Goal: Transaction & Acquisition: Purchase product/service

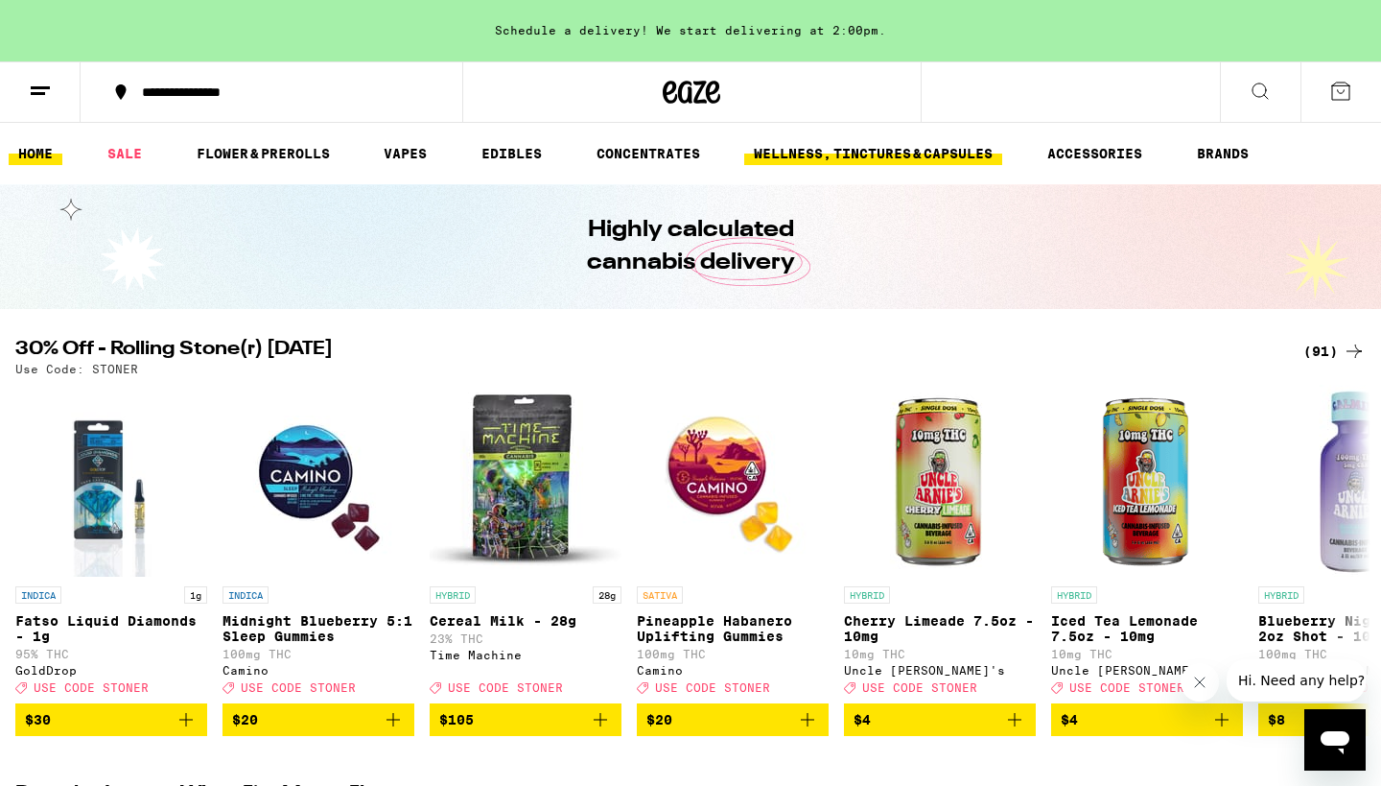
click at [860, 152] on link "WELLNESS, TINCTURES & CAPSULES" at bounding box center [873, 153] width 258 height 23
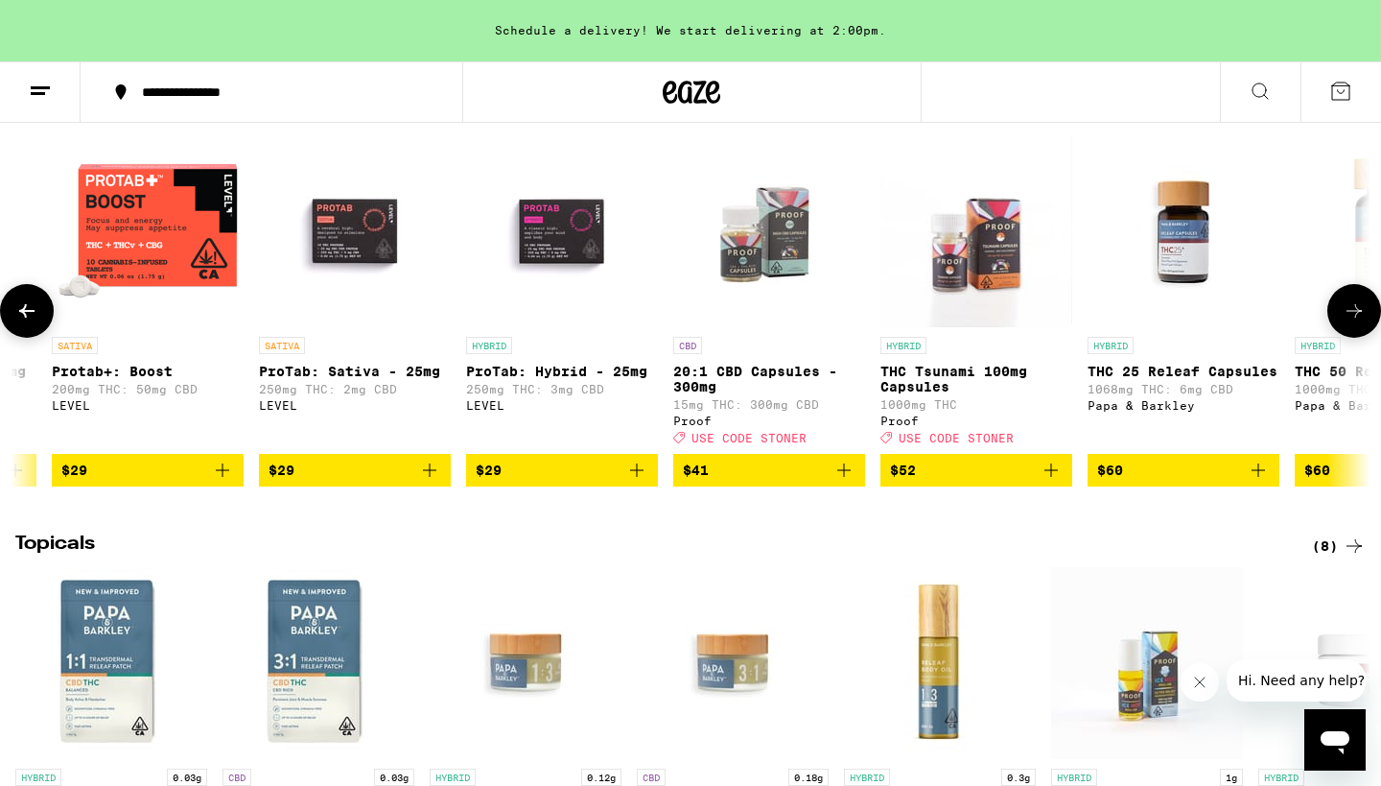
scroll to position [0, 795]
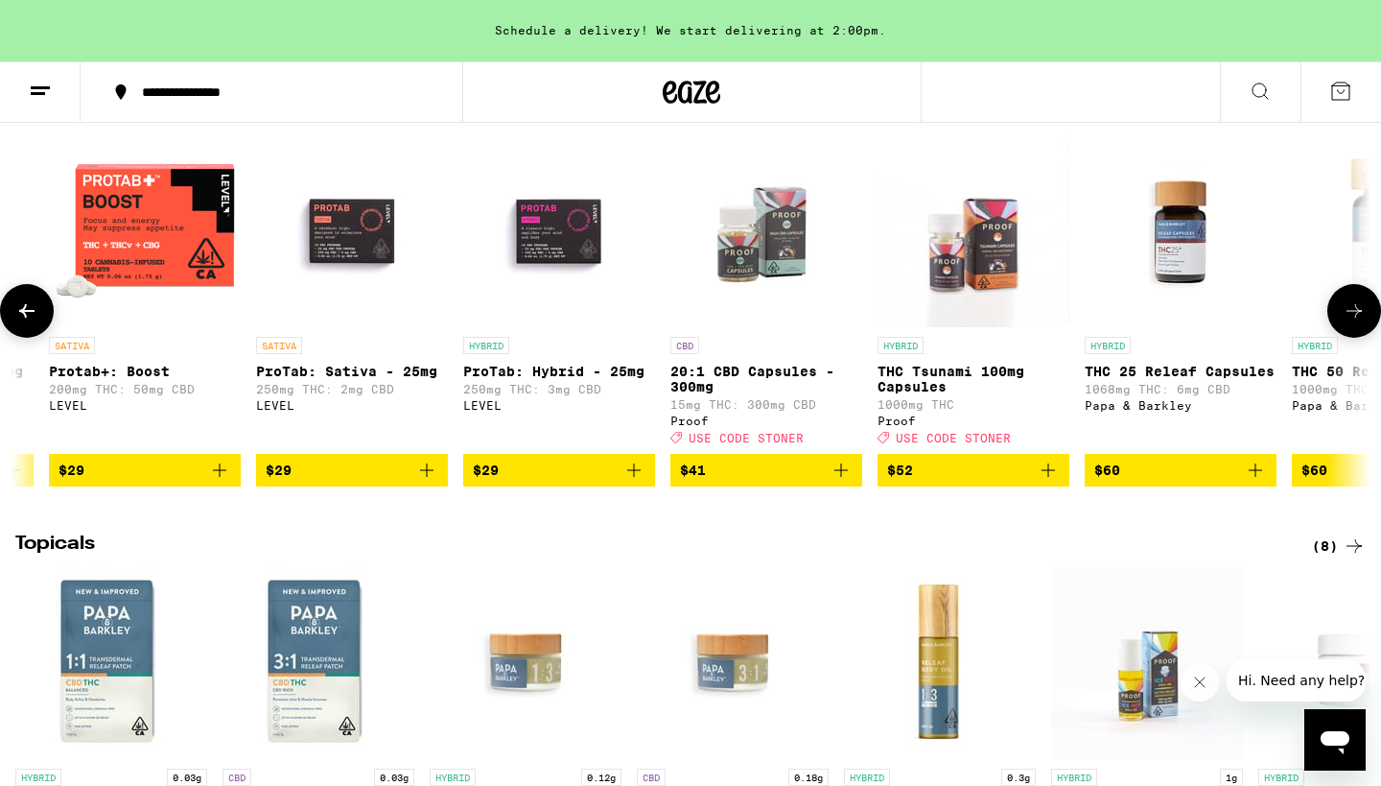
click at [968, 285] on img "Open page for THC Tsunami 100mg Capsules from Proof" at bounding box center [974, 231] width 192 height 192
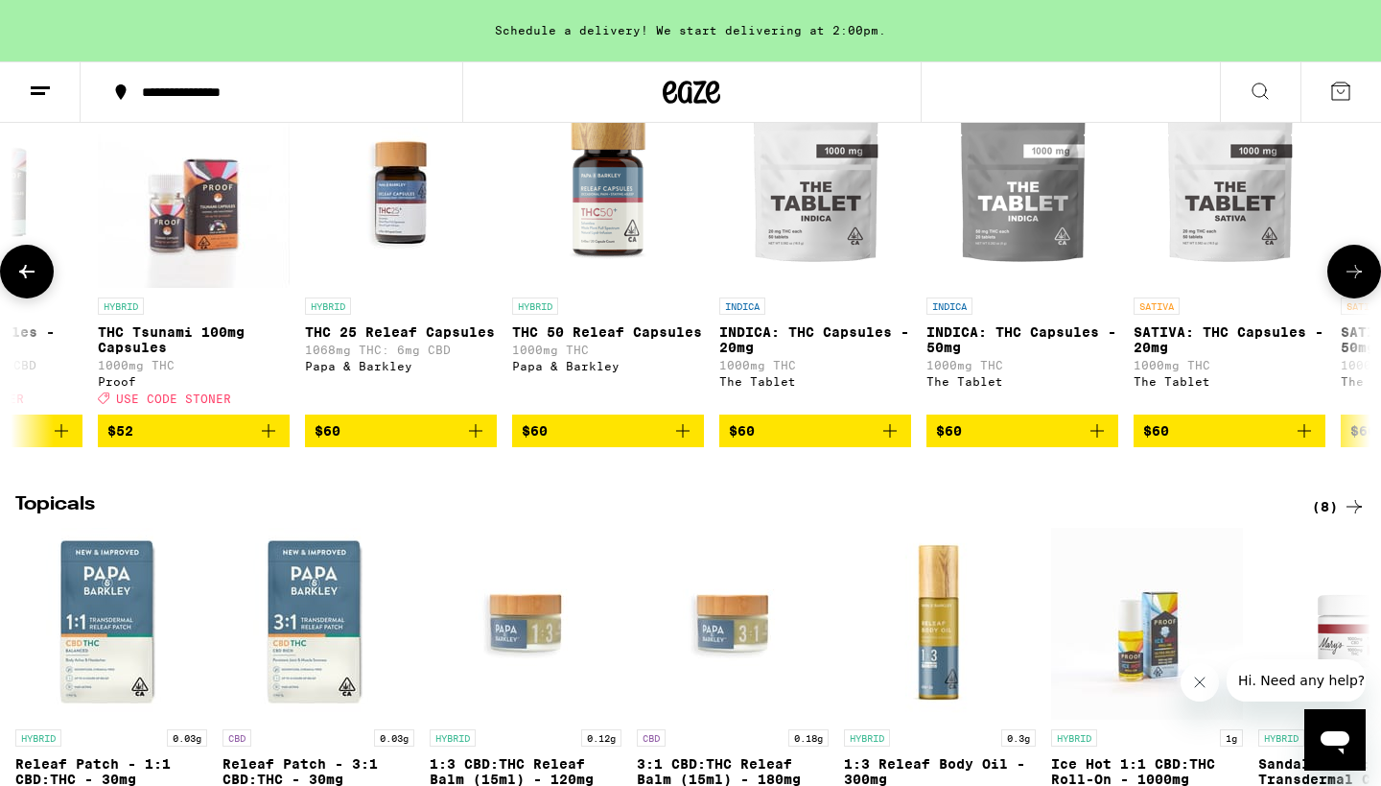
scroll to position [0, 1545]
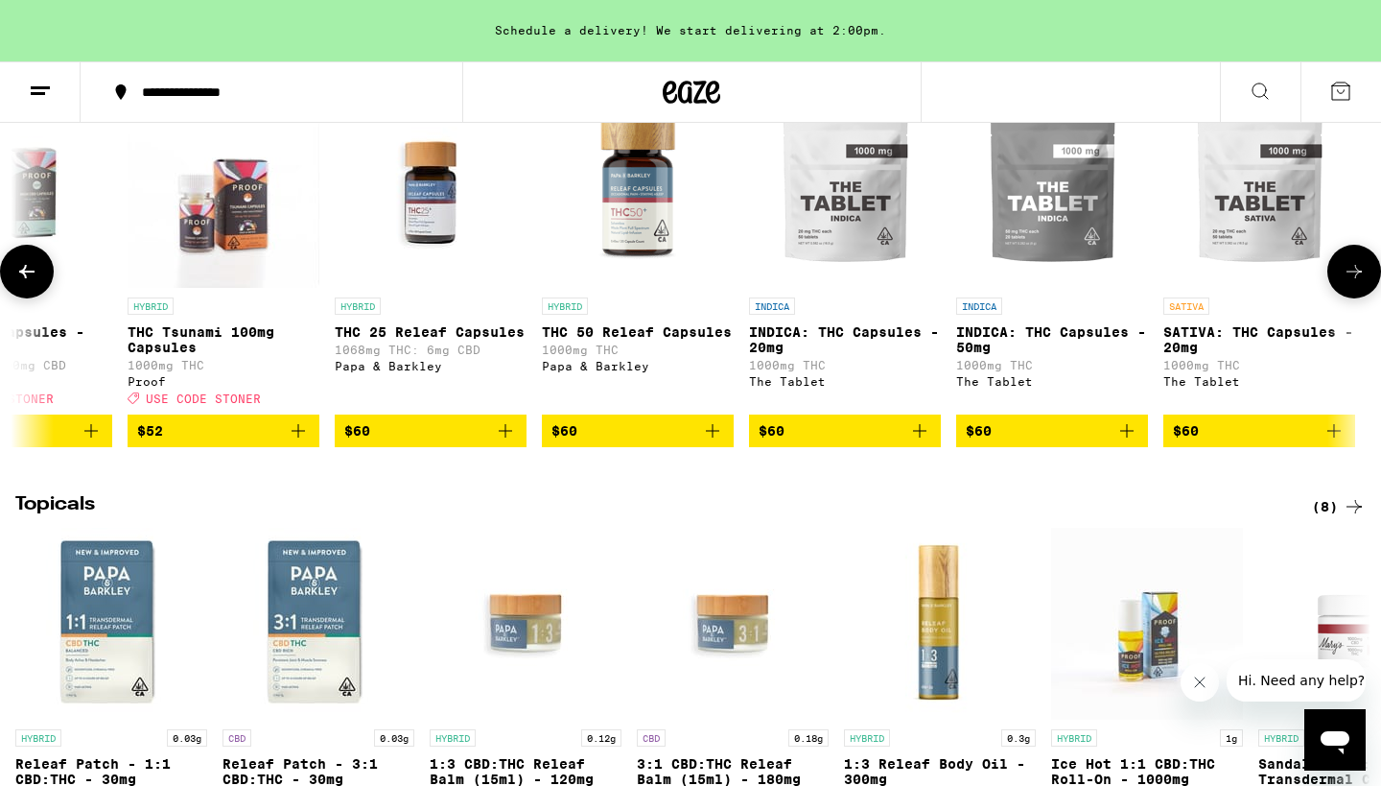
click at [300, 442] on icon "Add to bag" at bounding box center [298, 430] width 23 height 23
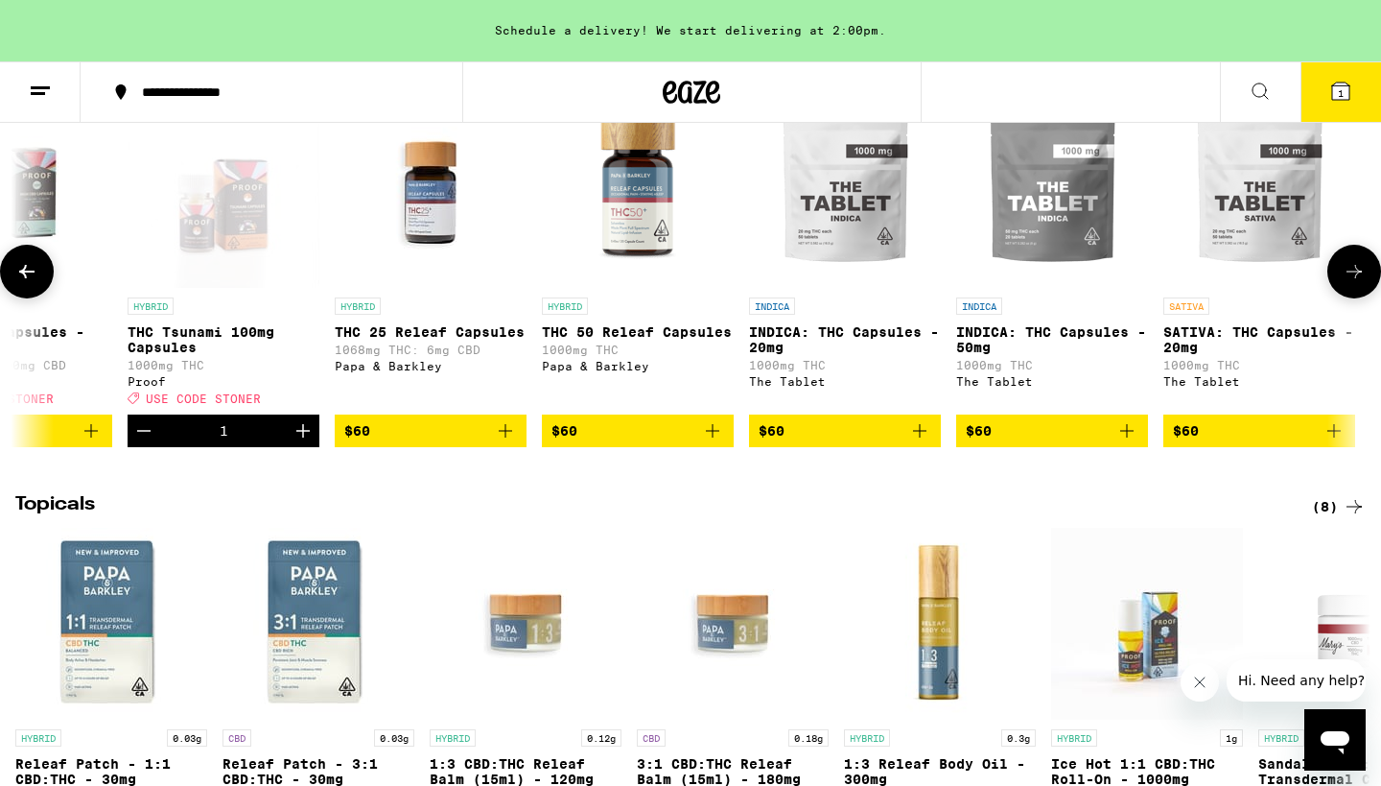
click at [300, 442] on icon "Increment" at bounding box center [303, 430] width 23 height 23
click at [1336, 87] on icon at bounding box center [1340, 91] width 17 height 17
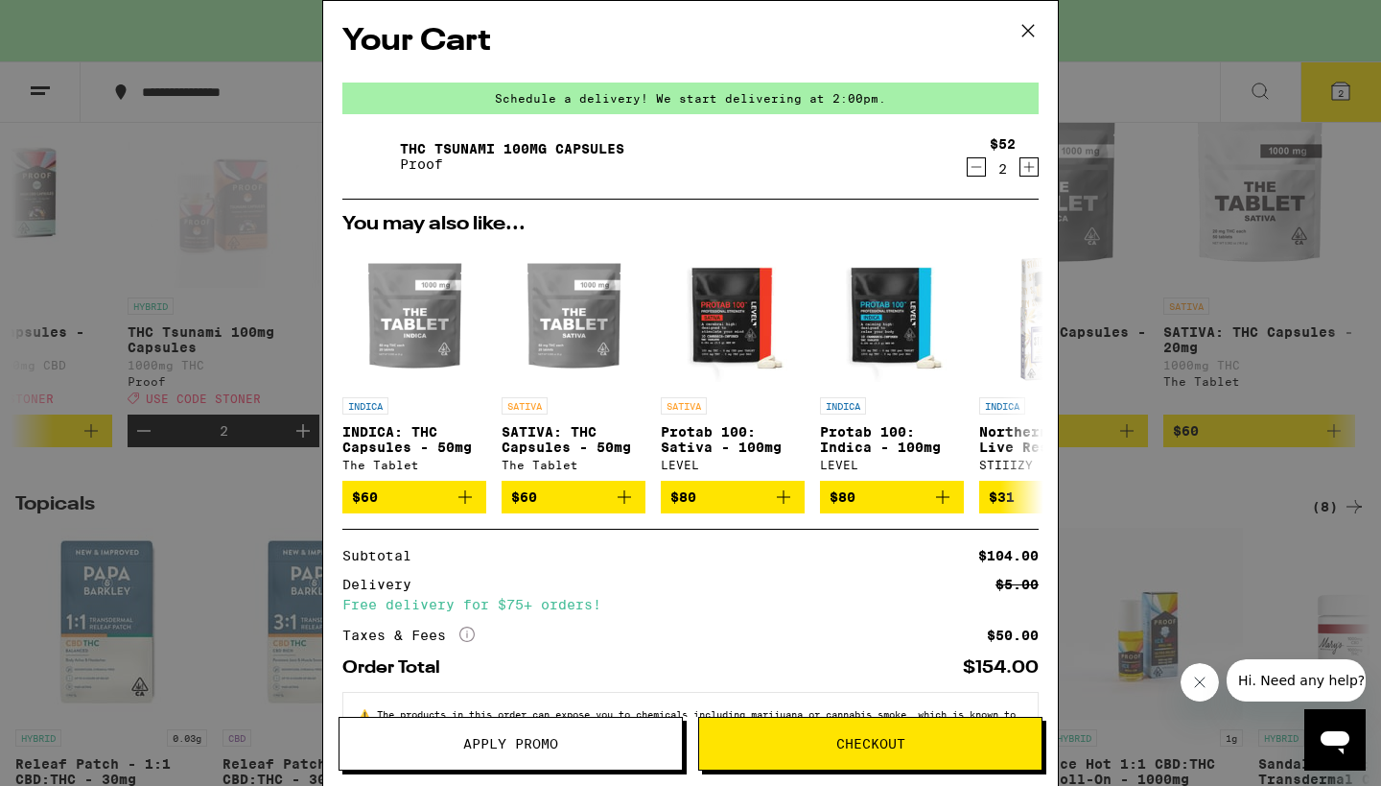
click at [433, 739] on span "Apply Promo" at bounding box center [511, 743] width 342 height 13
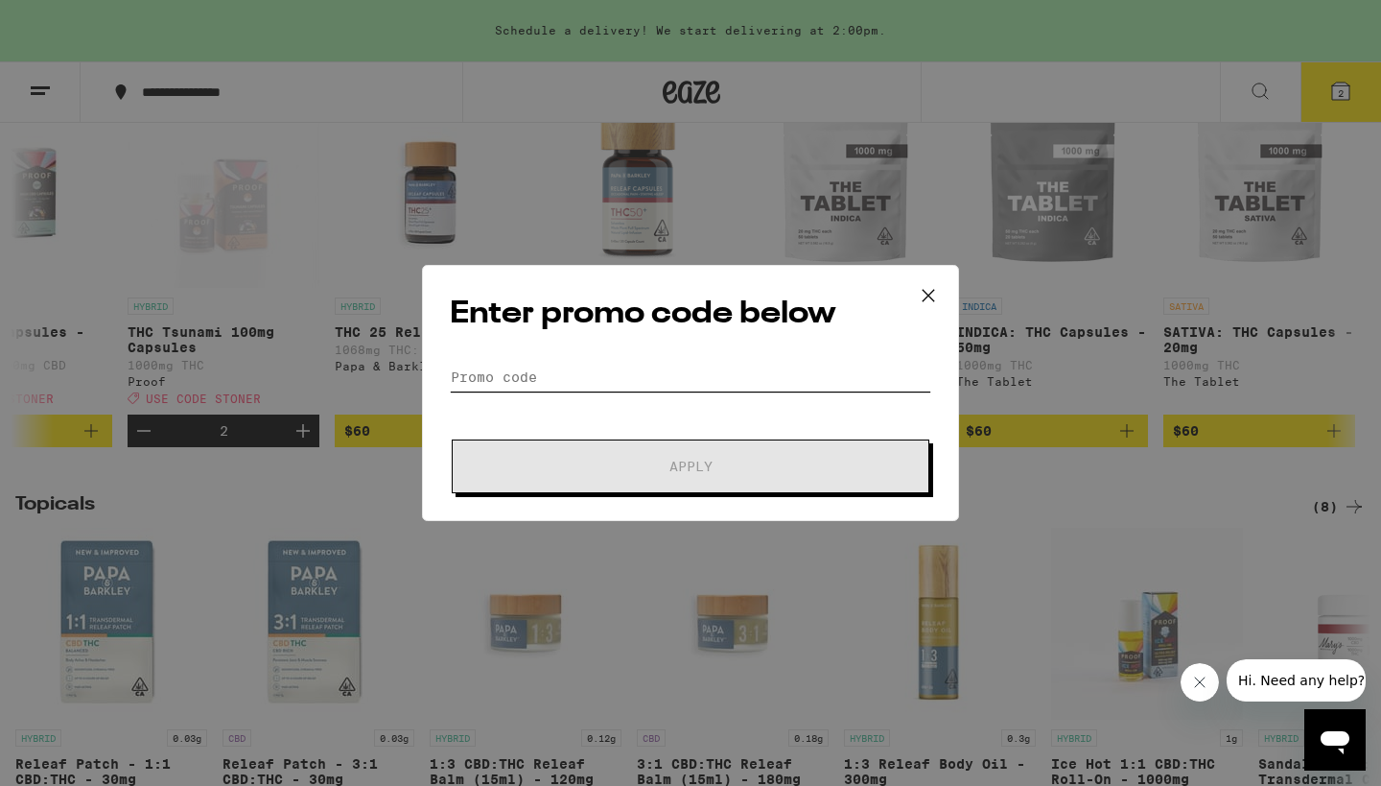
click at [469, 381] on input "Promo Code" at bounding box center [691, 377] width 482 height 29
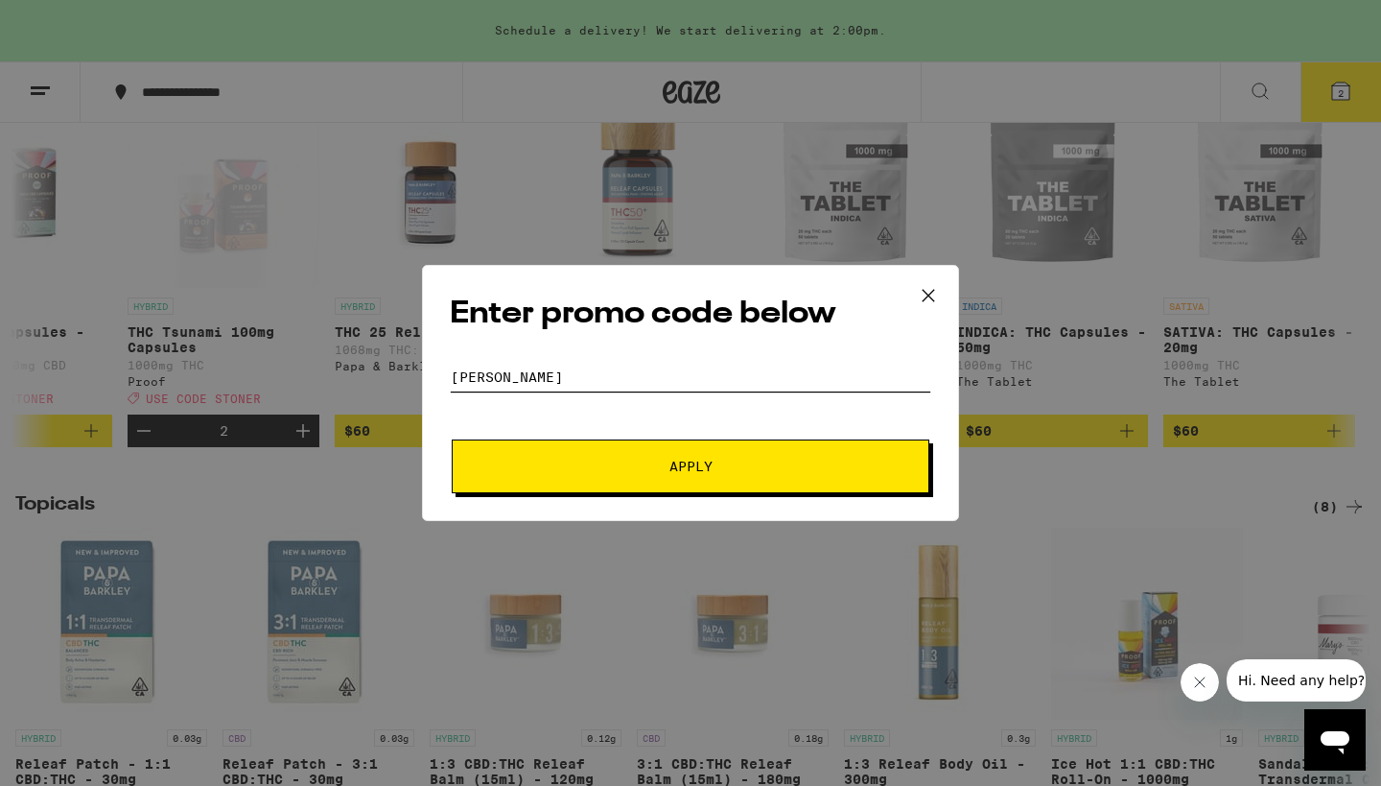
type input "[PERSON_NAME]"
click at [696, 460] on span "Apply" at bounding box center [691, 466] width 43 height 13
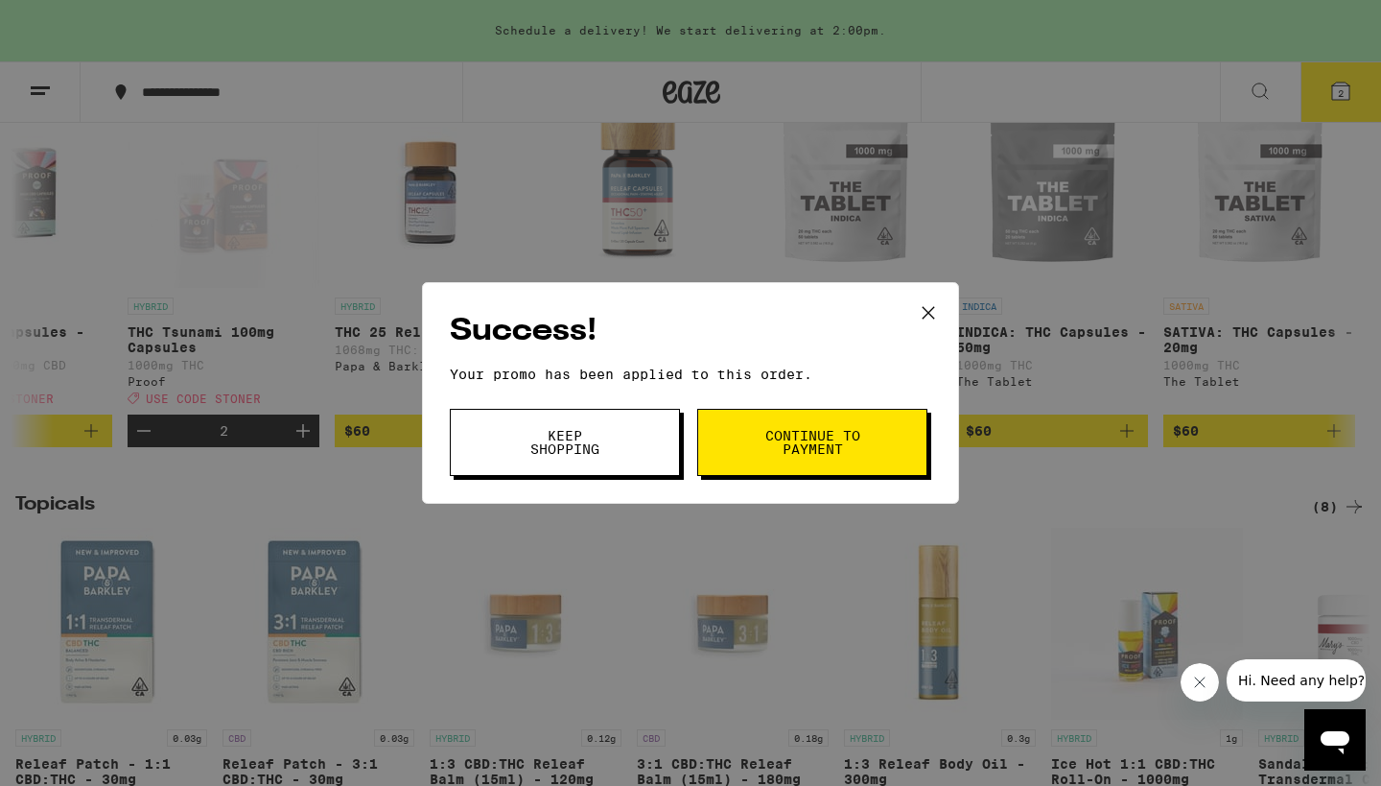
click at [831, 440] on span "Continue to payment" at bounding box center [813, 442] width 98 height 27
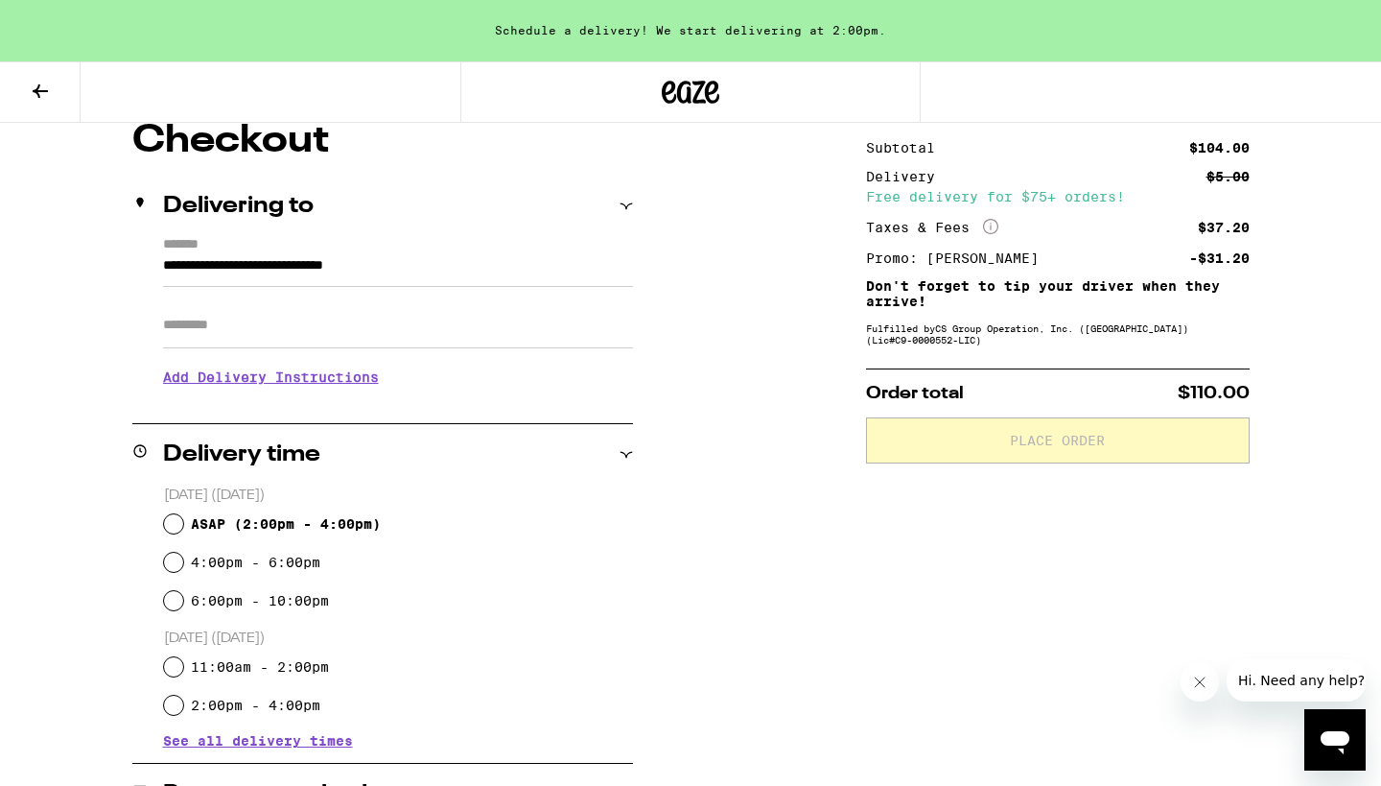
scroll to position [172, 0]
click at [174, 598] on input "6:00pm - 10:00pm" at bounding box center [173, 600] width 19 height 19
radio input "true"
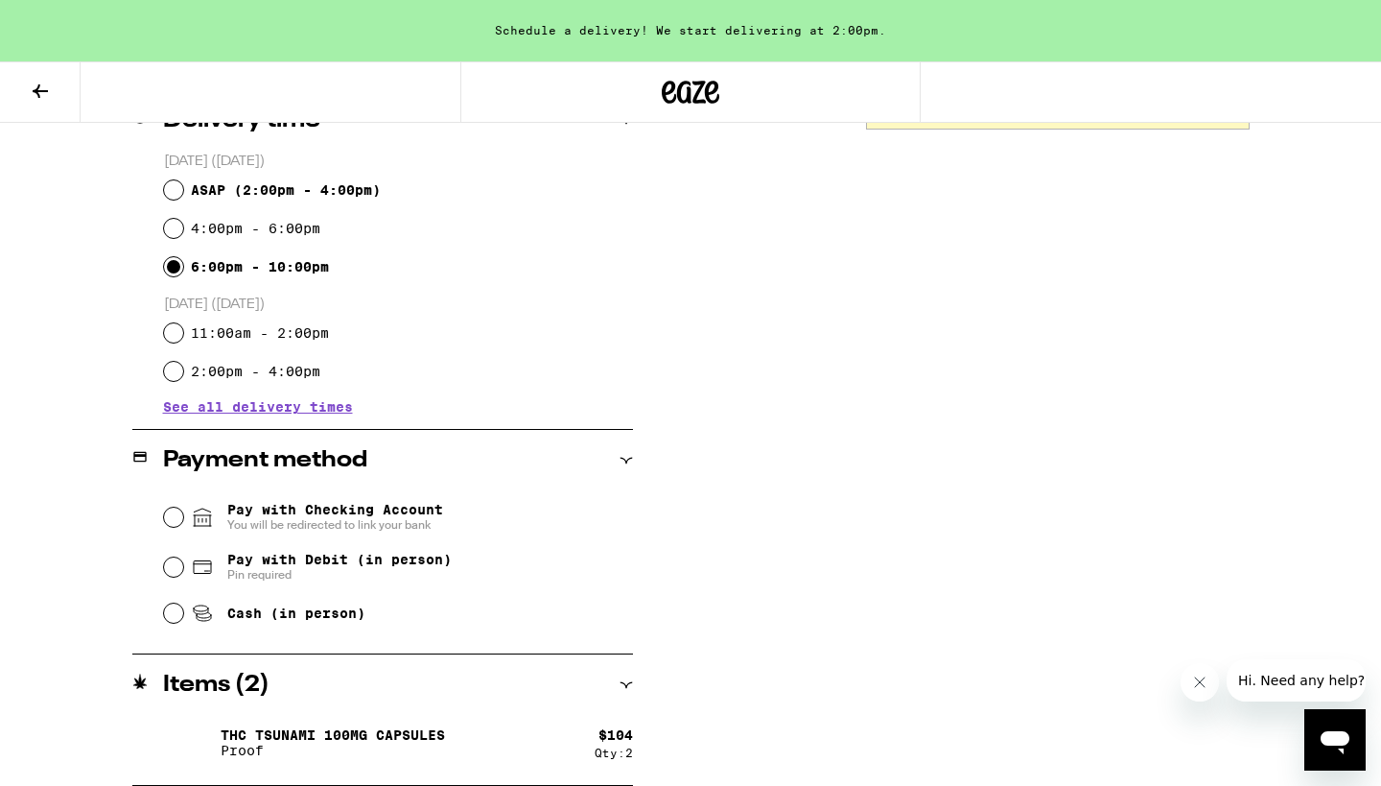
scroll to position [506, 0]
click at [177, 565] on input "Pay with Debit (in person) Pin required" at bounding box center [173, 566] width 19 height 19
radio input "true"
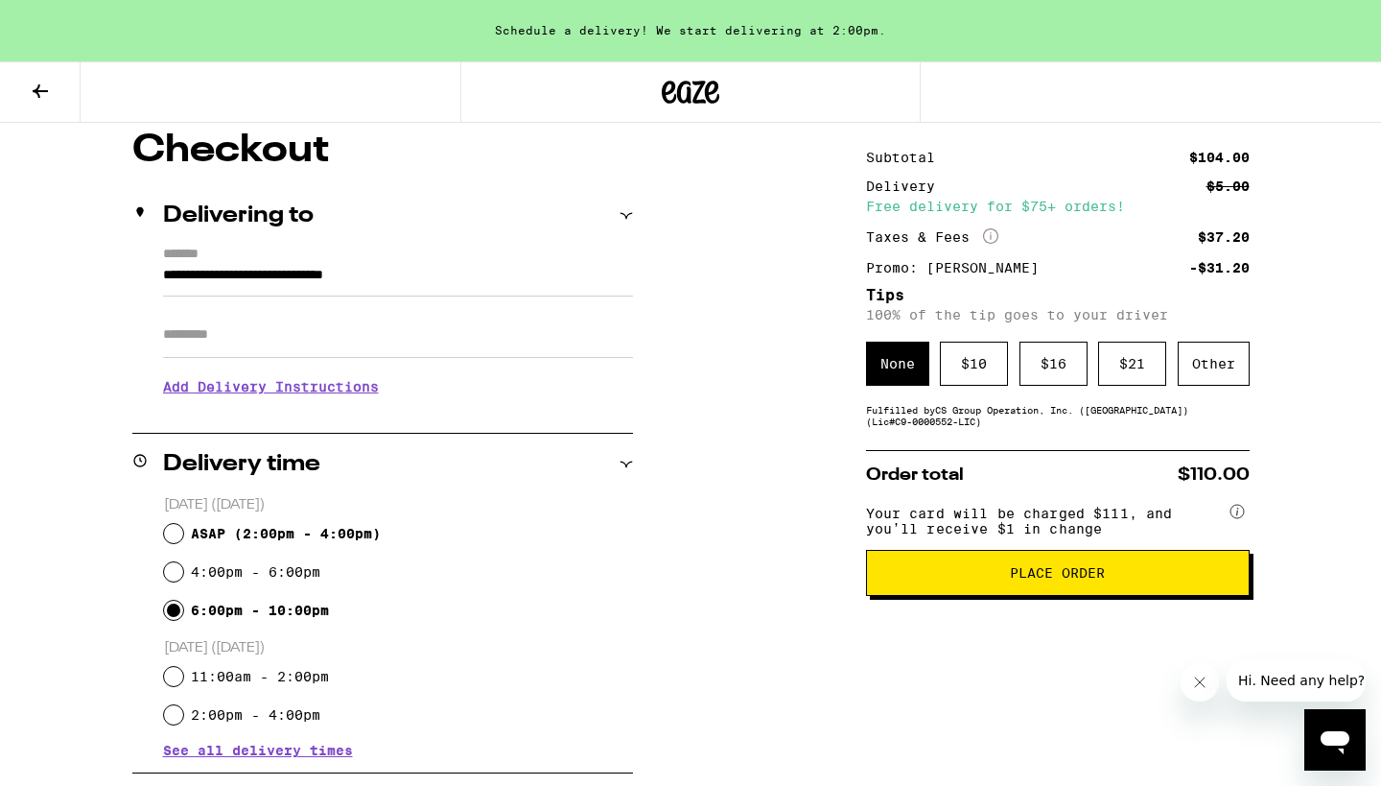
scroll to position [161, 0]
click at [1063, 580] on span "Place Order" at bounding box center [1057, 573] width 95 height 13
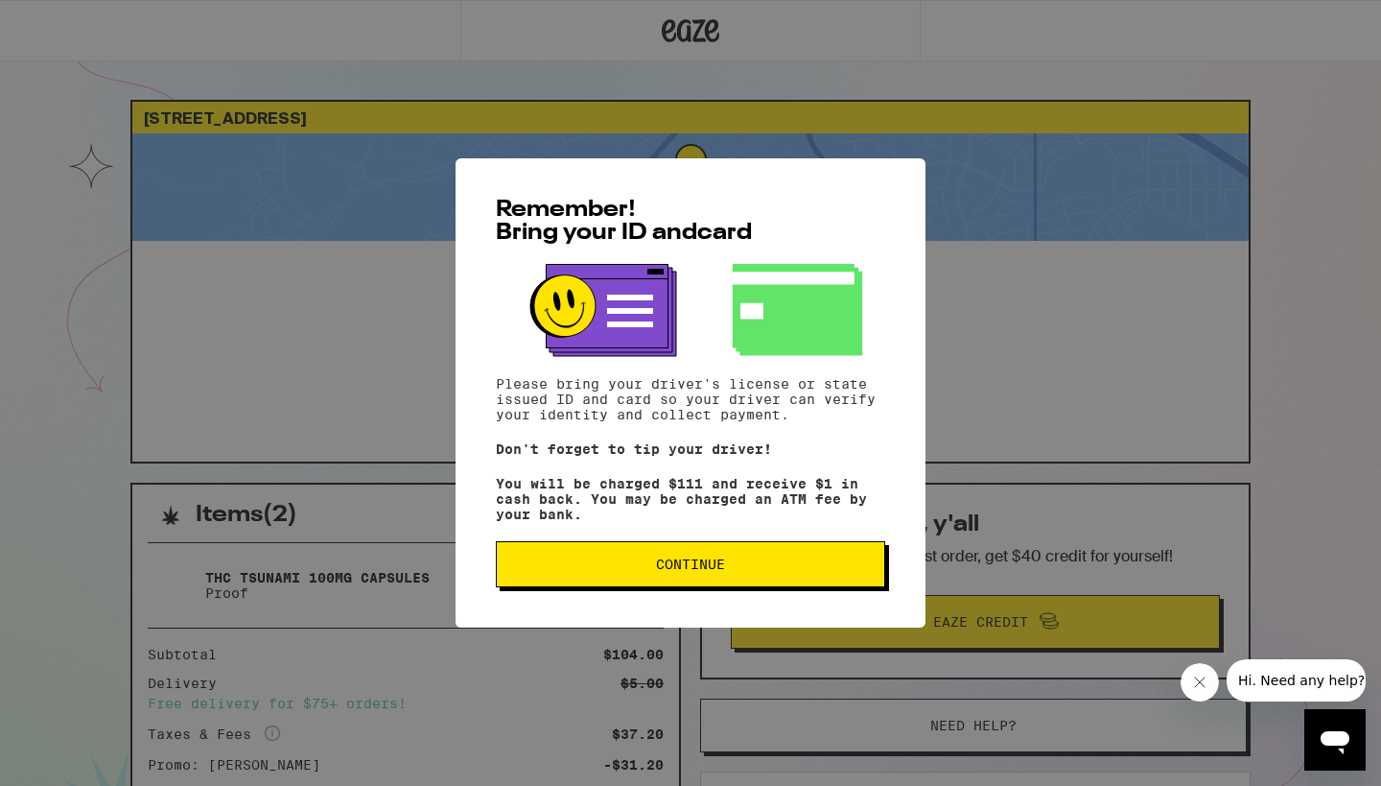
click at [668, 571] on span "Continue" at bounding box center [690, 563] width 69 height 13
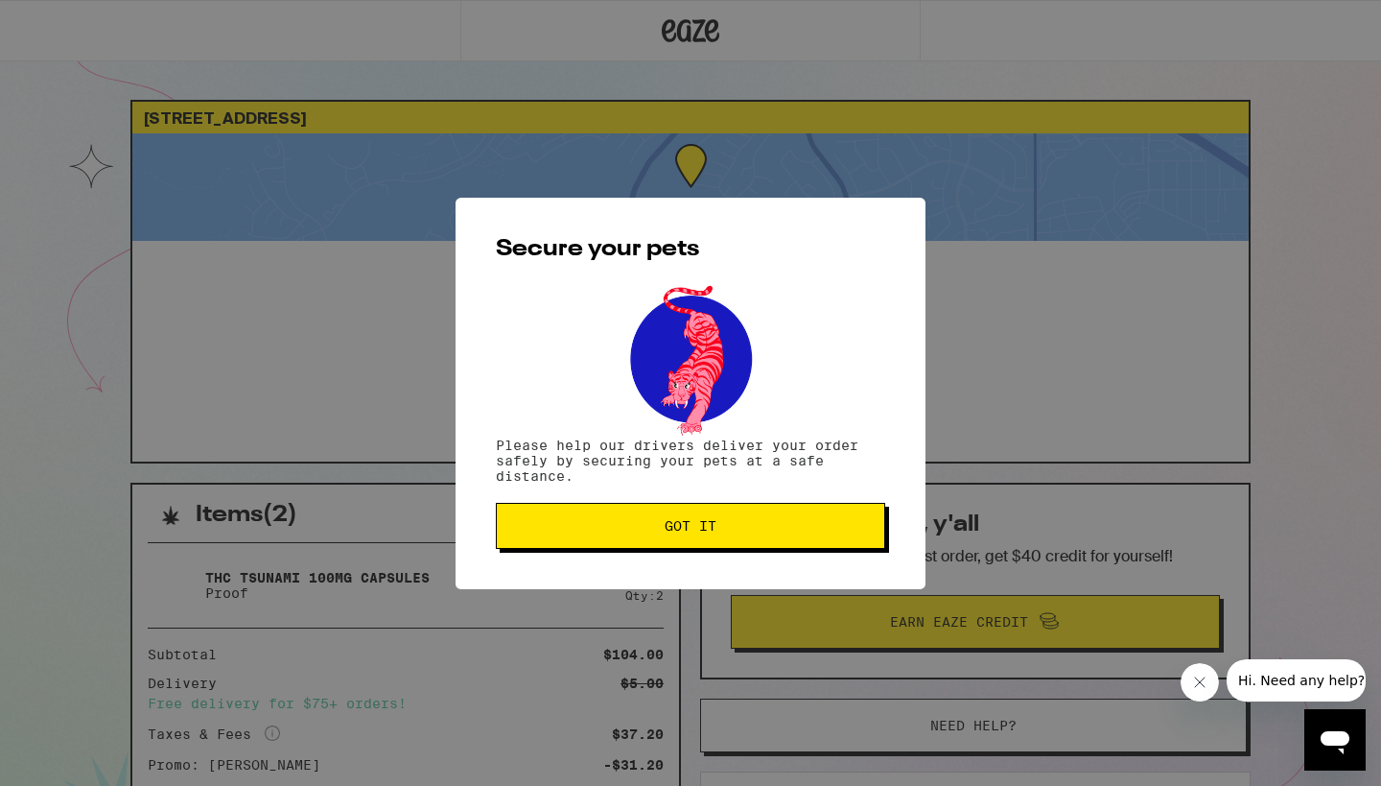
click at [680, 527] on span "Got it" at bounding box center [691, 525] width 52 height 13
